Goal: Task Accomplishment & Management: Use online tool/utility

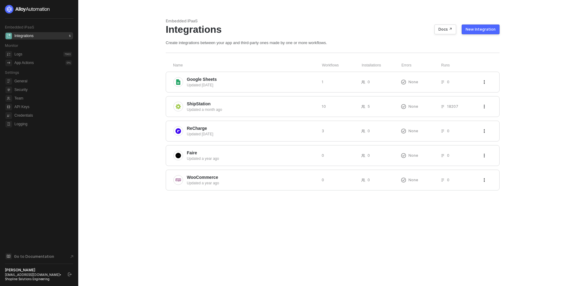
click at [483, 30] on div "New Integration" at bounding box center [481, 29] width 30 height 5
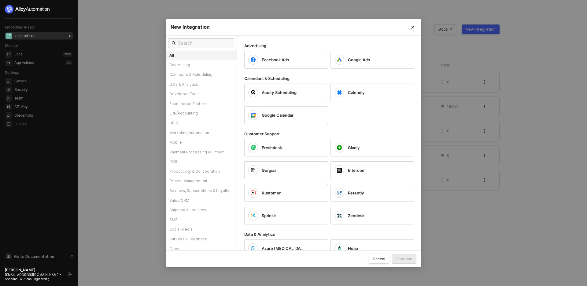
click at [397, 123] on div "Acuity Scheduling Calendly Google Calendar" at bounding box center [332, 102] width 177 height 43
click at [207, 40] on input "text" at bounding box center [204, 43] width 53 height 7
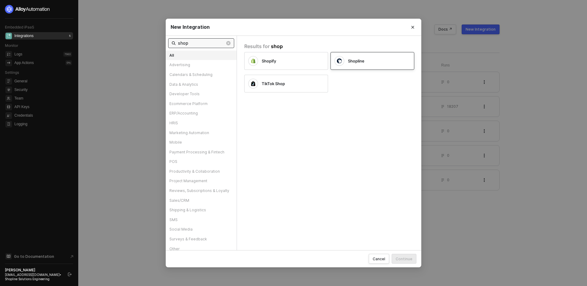
type input "shop"
click at [367, 66] on div "Shopline" at bounding box center [373, 61] width 84 height 18
click at [378, 259] on div "Cancel" at bounding box center [379, 258] width 13 height 5
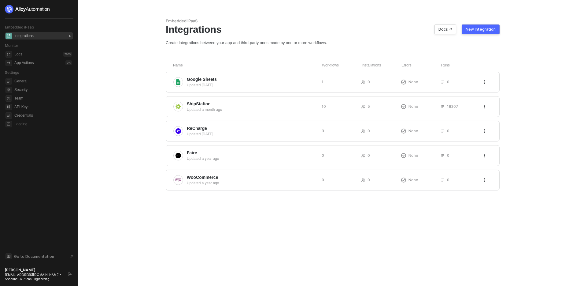
click at [390, 240] on div "Embedded iPaaS Integrations Docs ↗ New Integration Create integrations between …" at bounding box center [332, 143] width 349 height 286
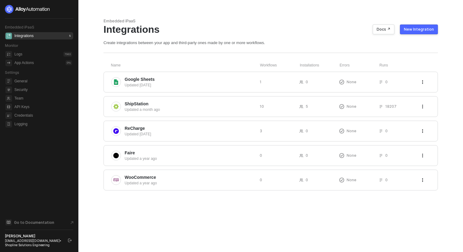
click at [416, 29] on div "New Integration" at bounding box center [419, 29] width 30 height 5
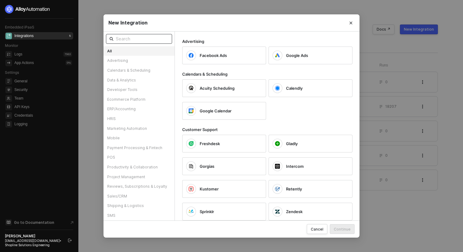
click at [145, 40] on input "text" at bounding box center [142, 38] width 53 height 7
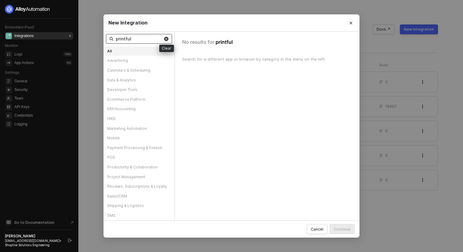
type input "printful"
click at [167, 39] on img at bounding box center [166, 39] width 4 height 4
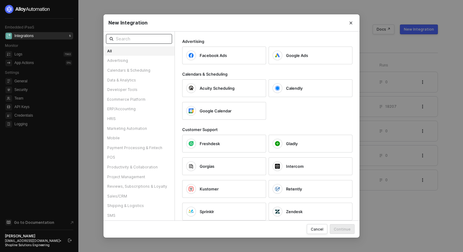
click at [288, 21] on div "New Integration" at bounding box center [231, 23] width 246 height 6
click at [347, 22] on button "Close" at bounding box center [351, 23] width 10 height 10
